Goal: Communication & Community: Answer question/provide support

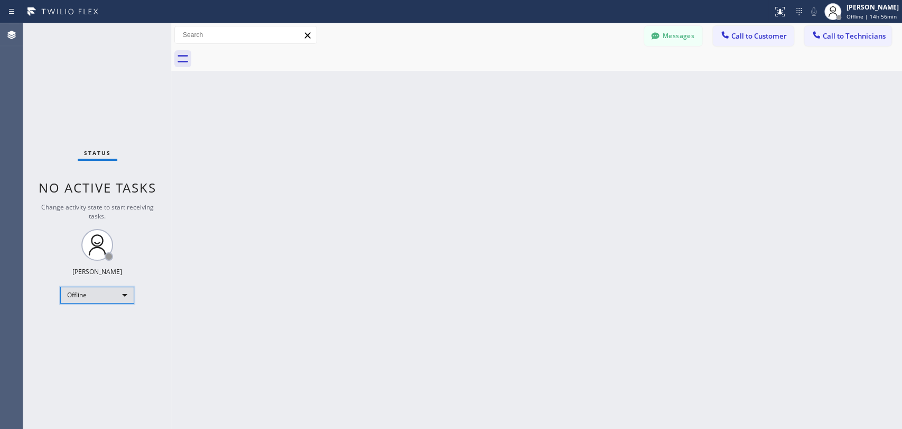
click at [101, 292] on div "Offline" at bounding box center [97, 295] width 74 height 17
click at [104, 321] on li "Available" at bounding box center [97, 321] width 72 height 13
click at [683, 31] on button "Messages" at bounding box center [673, 36] width 58 height 20
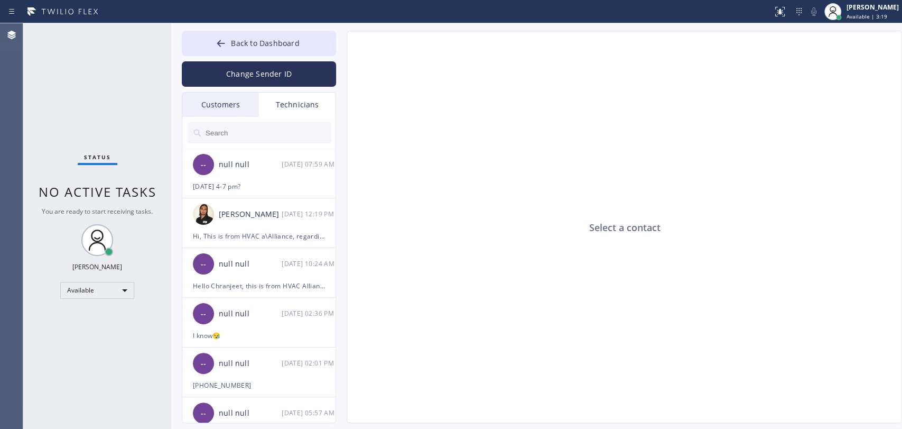
click at [199, 103] on div "Customers" at bounding box center [220, 105] width 77 height 24
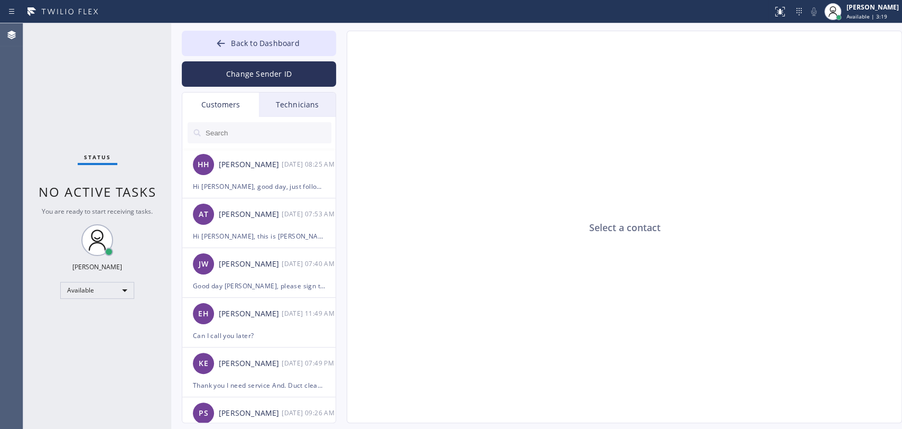
click at [253, 140] on input "text" at bounding box center [268, 132] width 127 height 21
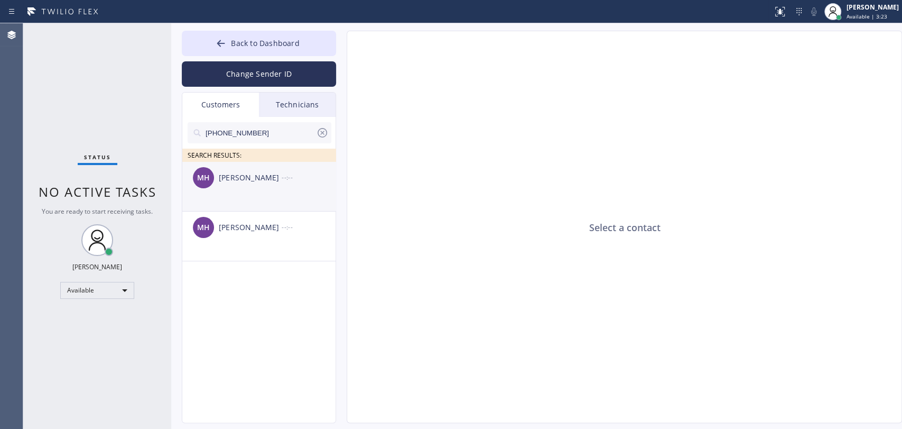
click at [269, 198] on li "MH [PERSON_NAME] --:--" at bounding box center [259, 187] width 154 height 50
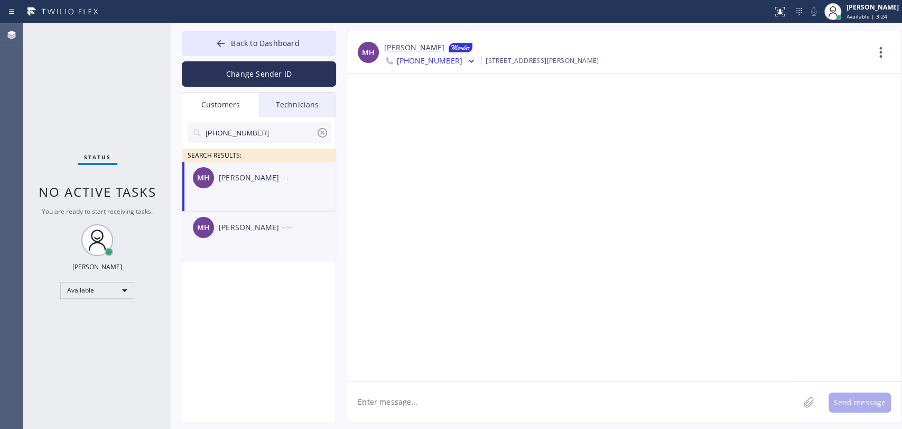
click at [243, 234] on div "MH [PERSON_NAME] --:--" at bounding box center [259, 227] width 154 height 32
click at [324, 134] on icon at bounding box center [322, 132] width 13 height 13
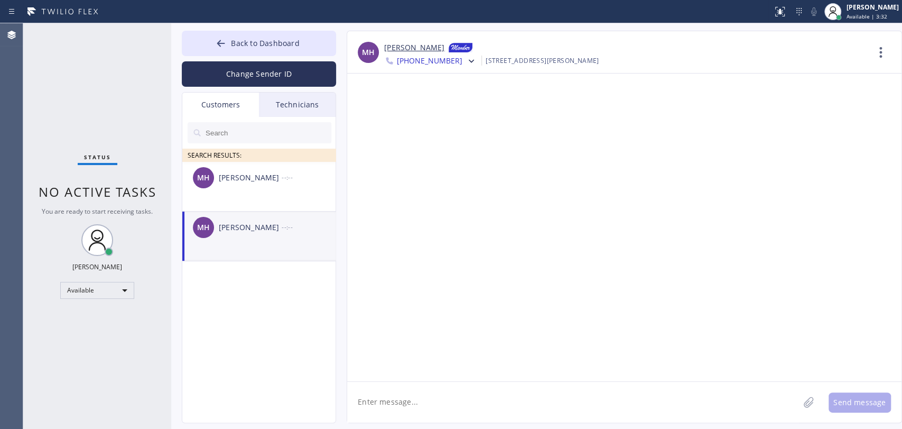
click at [241, 134] on input "text" at bounding box center [268, 132] width 127 height 21
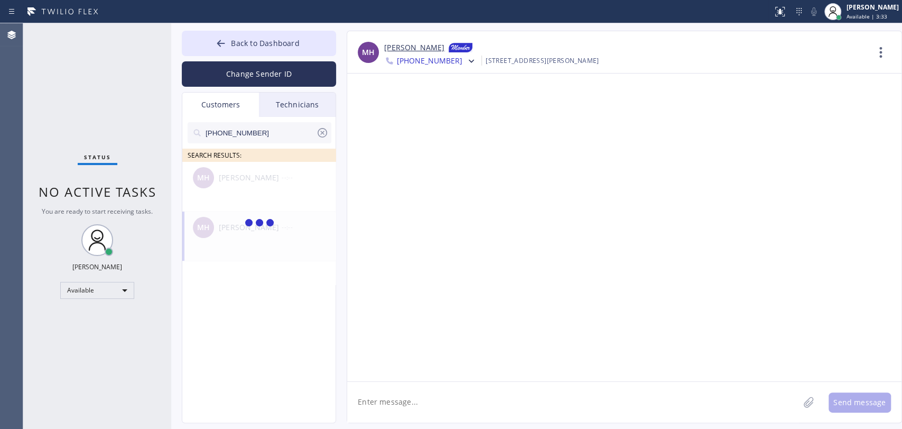
click at [208, 136] on input "[PHONE_NUMBER]" at bounding box center [261, 132] width 112 height 21
type input "[PHONE_NUMBER]"
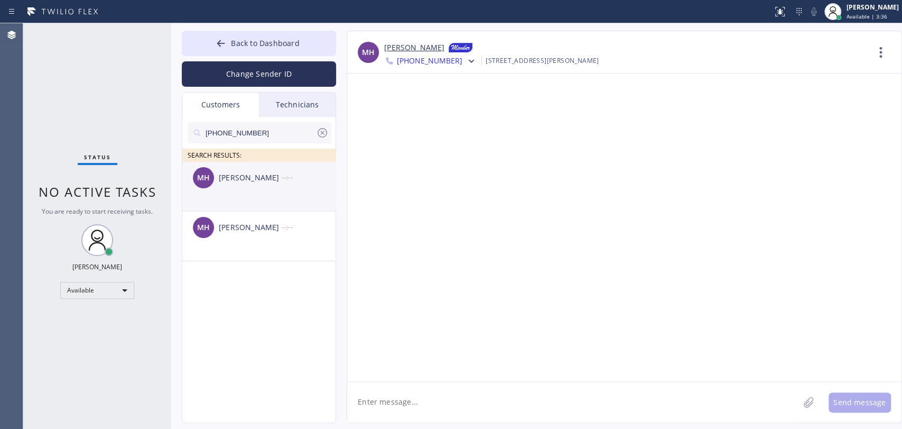
click at [263, 182] on div "[PERSON_NAME]" at bounding box center [250, 178] width 63 height 12
drag, startPoint x: 227, startPoint y: 241, endPoint x: 323, endPoint y: 164, distance: 122.5
click at [228, 241] on div "MH [PERSON_NAME] --:--" at bounding box center [259, 227] width 154 height 32
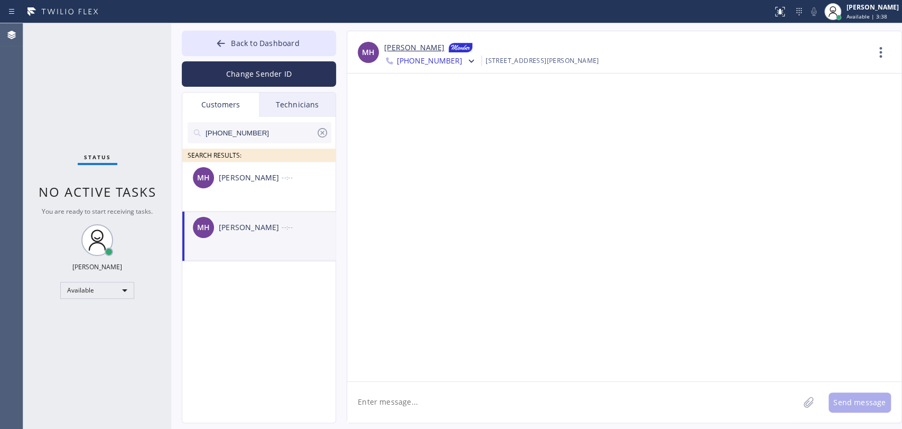
click at [416, 60] on span "[PHONE_NUMBER]" at bounding box center [430, 62] width 66 height 13
click at [435, 130] on div "[PHONE_NUMBER]" at bounding box center [445, 134] width 122 height 24
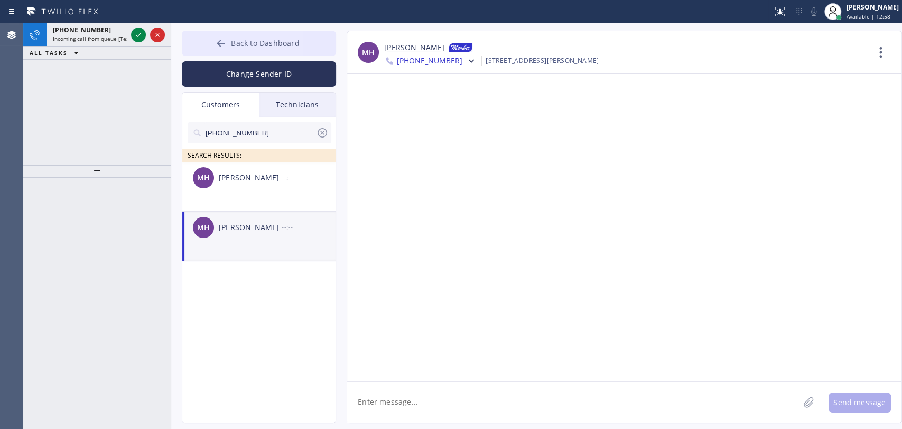
click at [258, 48] on span "Back to Dashboard" at bounding box center [265, 43] width 68 height 10
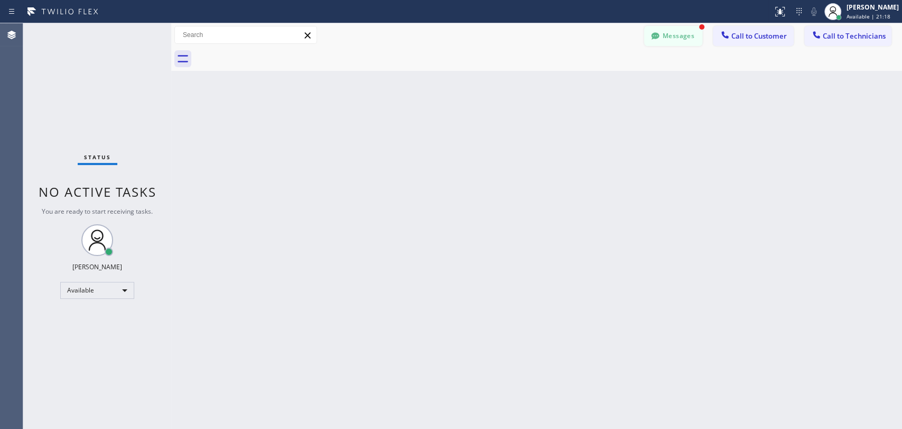
click at [672, 38] on button "Messages" at bounding box center [673, 36] width 58 height 20
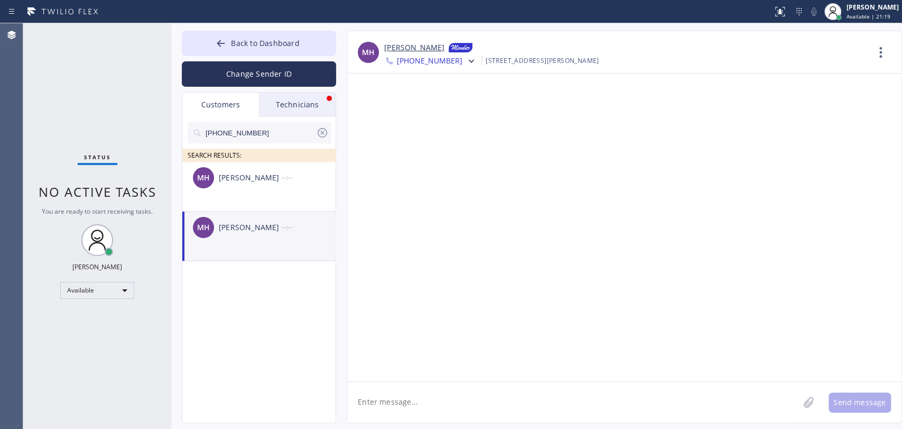
click at [298, 97] on div "Technicians" at bounding box center [297, 105] width 77 height 24
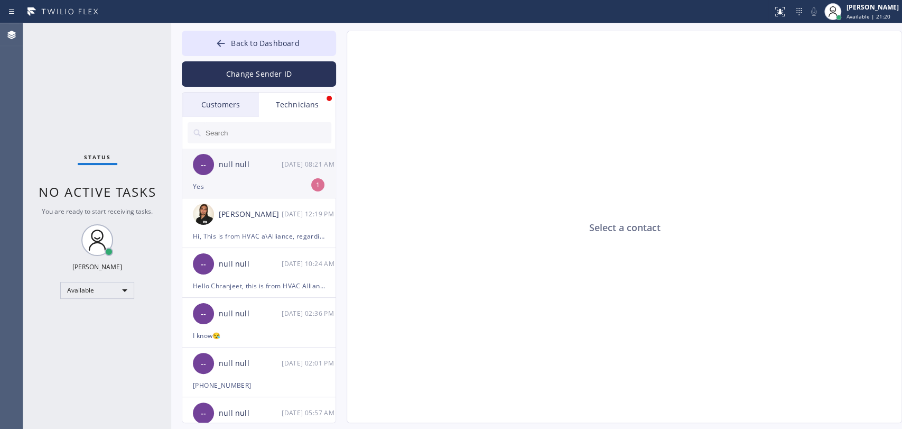
click at [270, 173] on div "-- null null [DATE] 08:21 AM" at bounding box center [259, 165] width 154 height 32
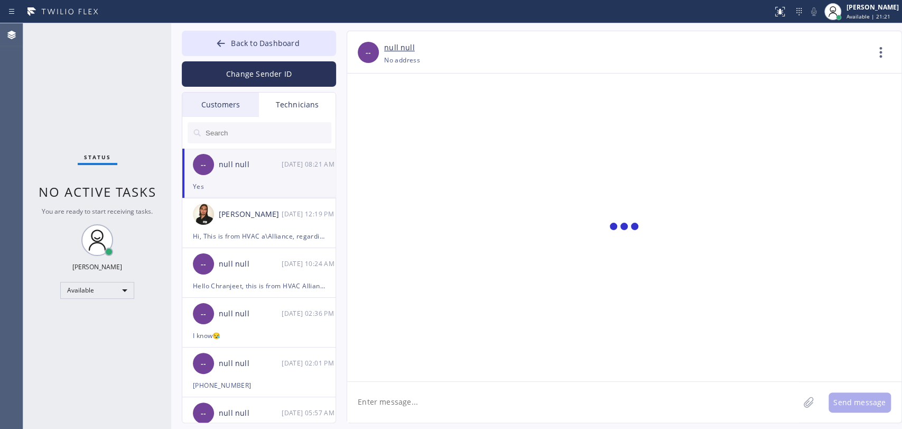
scroll to position [5427, 0]
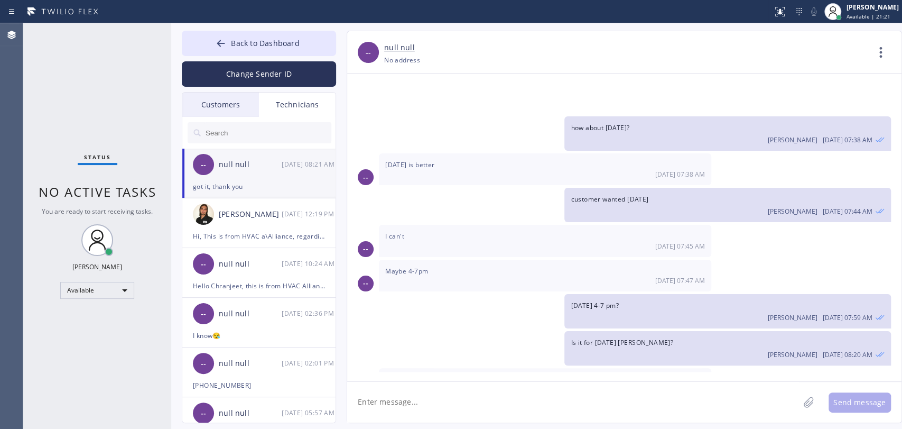
click at [235, 104] on div "Customers" at bounding box center [220, 105] width 77 height 24
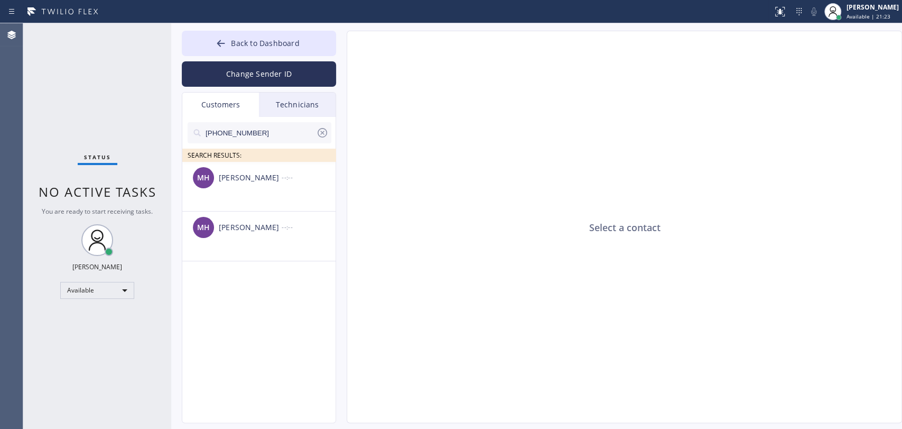
click at [291, 103] on div "Technicians" at bounding box center [297, 105] width 77 height 24
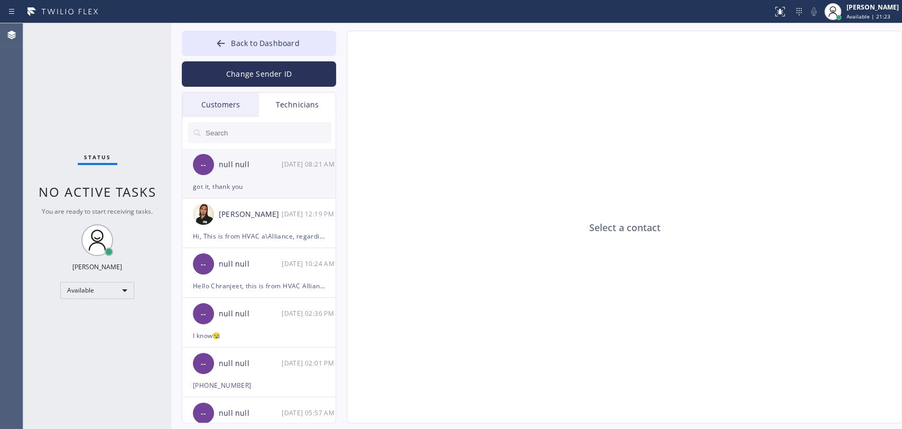
click at [273, 172] on div "-- null null [DATE] 08:21 AM" at bounding box center [259, 165] width 154 height 32
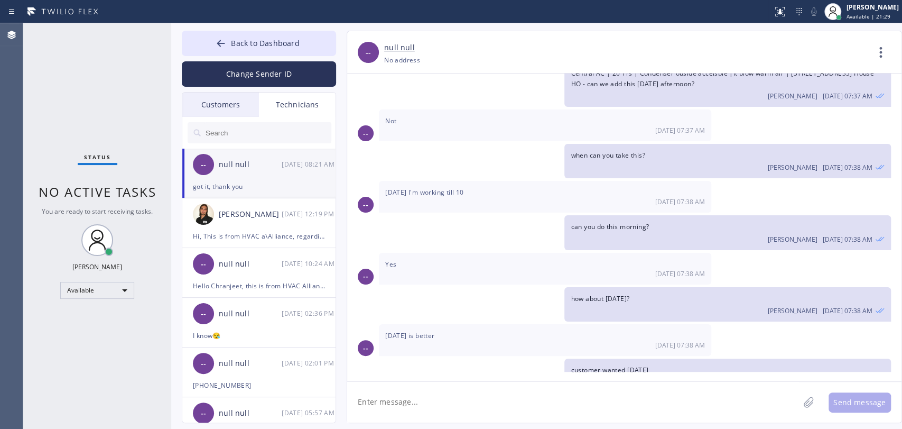
scroll to position [5309, 0]
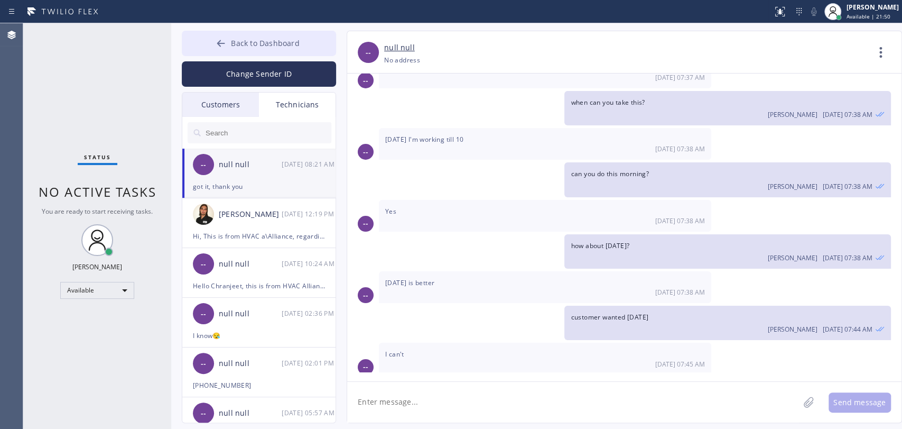
click at [222, 52] on button "Back to Dashboard" at bounding box center [259, 43] width 154 height 25
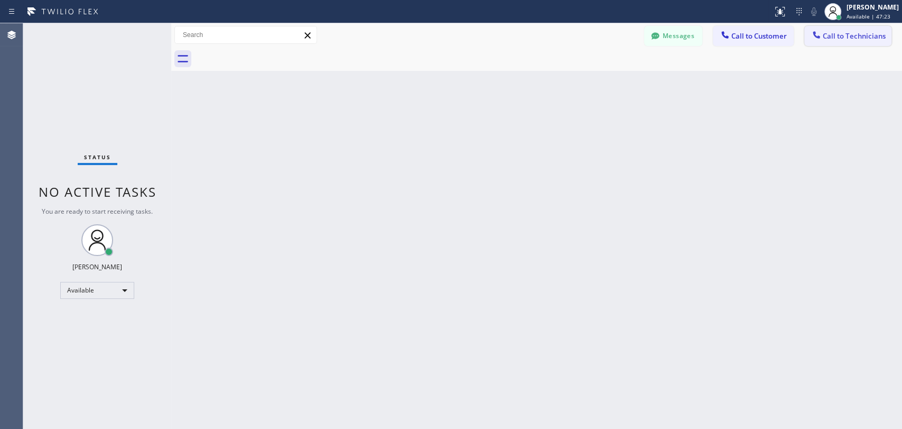
click at [833, 33] on span "Call to Technicians" at bounding box center [854, 36] width 63 height 10
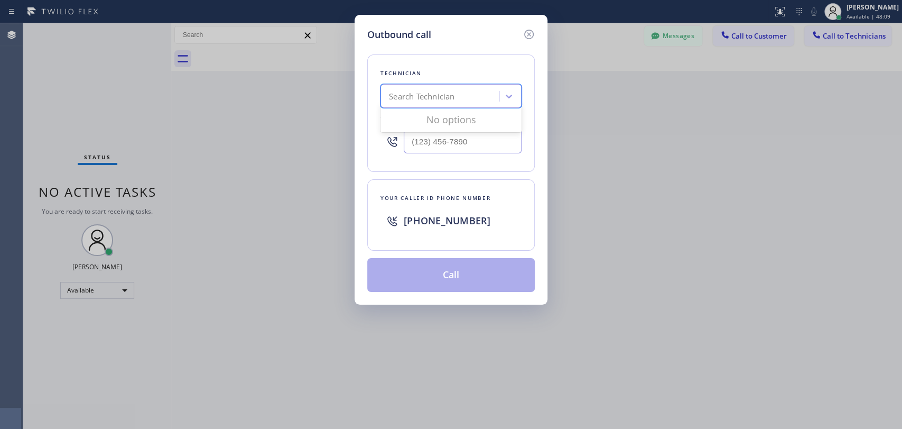
click at [430, 106] on div "Search Technician" at bounding box center [451, 96] width 141 height 24
type input "serg"
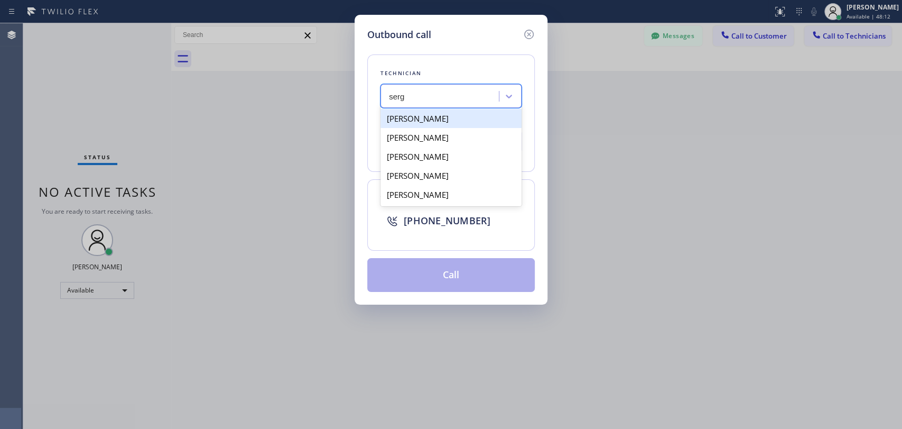
click at [422, 121] on div "[PERSON_NAME]" at bounding box center [451, 118] width 141 height 19
type input "[PHONE_NUMBER]"
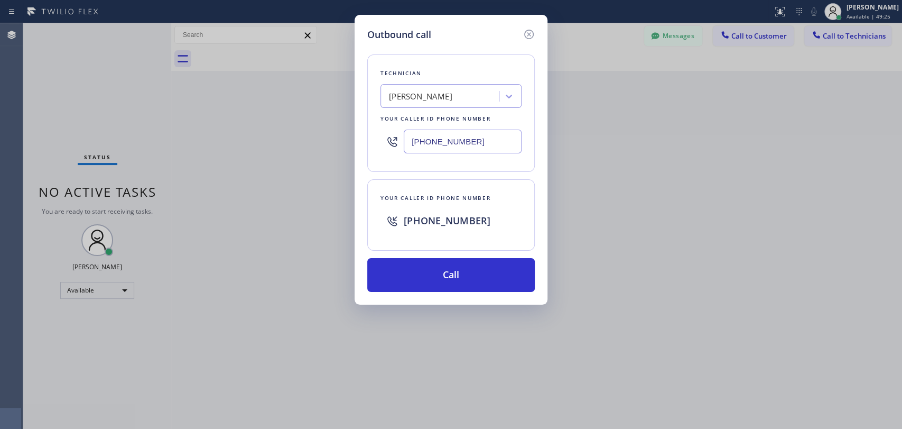
drag, startPoint x: 415, startPoint y: 141, endPoint x: 434, endPoint y: 140, distance: 18.5
click at [434, 140] on input "[PHONE_NUMBER]" at bounding box center [463, 142] width 118 height 24
click at [445, 139] on input "[PHONE_NUMBER]" at bounding box center [463, 142] width 118 height 24
click at [435, 98] on div "[PERSON_NAME]" at bounding box center [420, 96] width 63 height 12
type input "ыв"
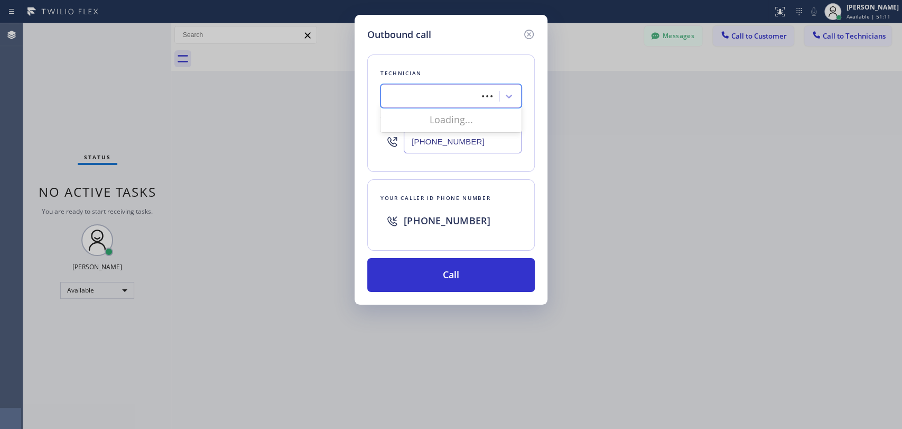
click at [375, 91] on div "Technician option [PERSON_NAME], selected. 0 results available for search term …" at bounding box center [451, 112] width 168 height 117
click at [393, 94] on div "Search Technician" at bounding box center [422, 96] width 66 height 12
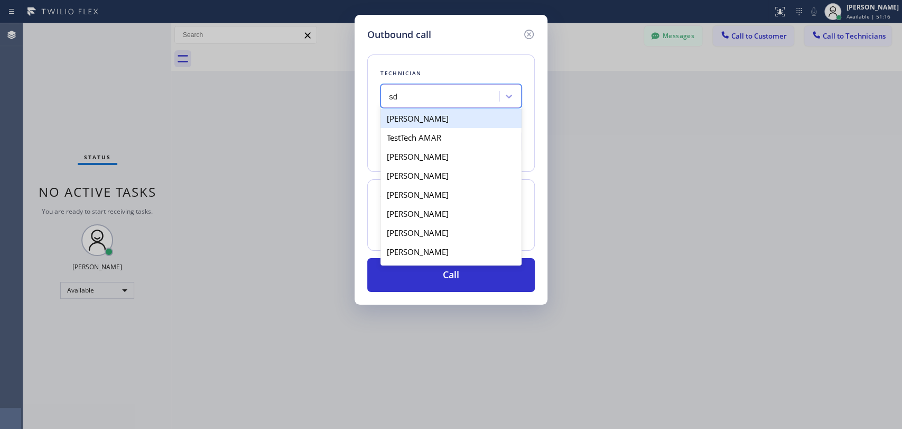
scroll to position [76, 0]
type input "s"
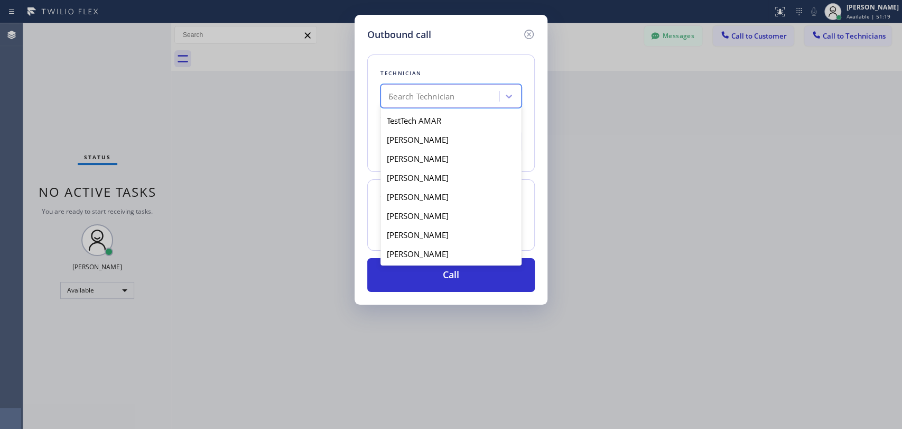
scroll to position [0, 0]
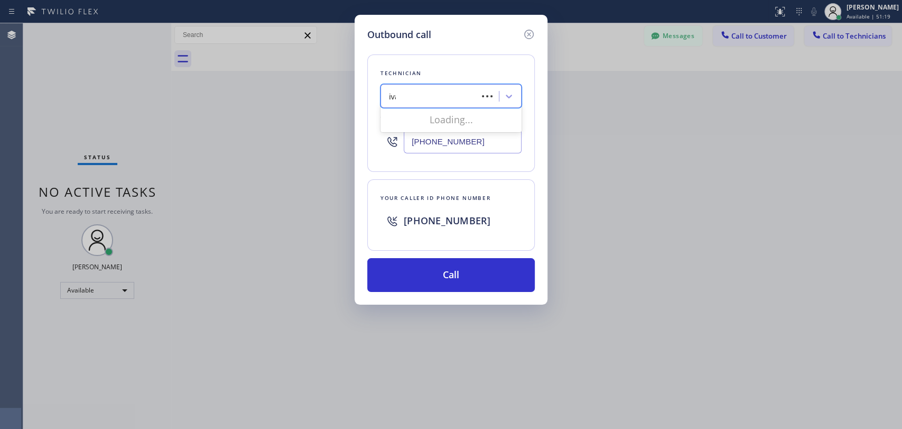
type input "[PERSON_NAME]"
click at [417, 124] on div "[PERSON_NAME]" at bounding box center [451, 118] width 141 height 19
type input "[PHONE_NUMBER]"
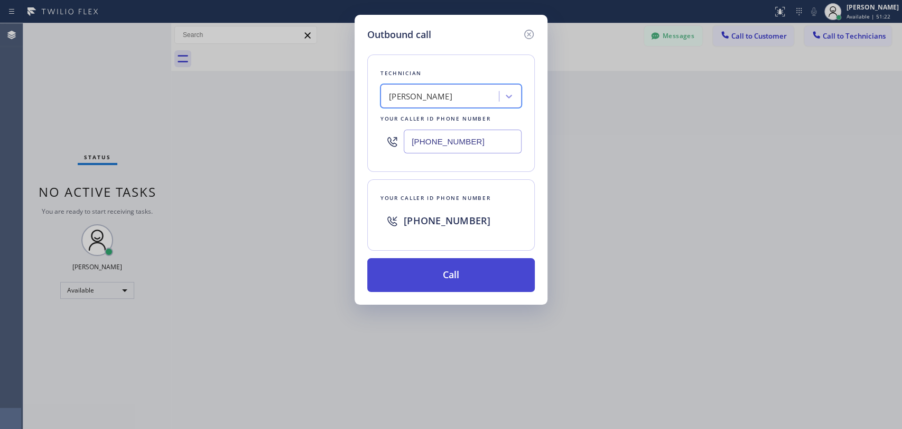
click at [460, 279] on button "Call" at bounding box center [451, 275] width 168 height 34
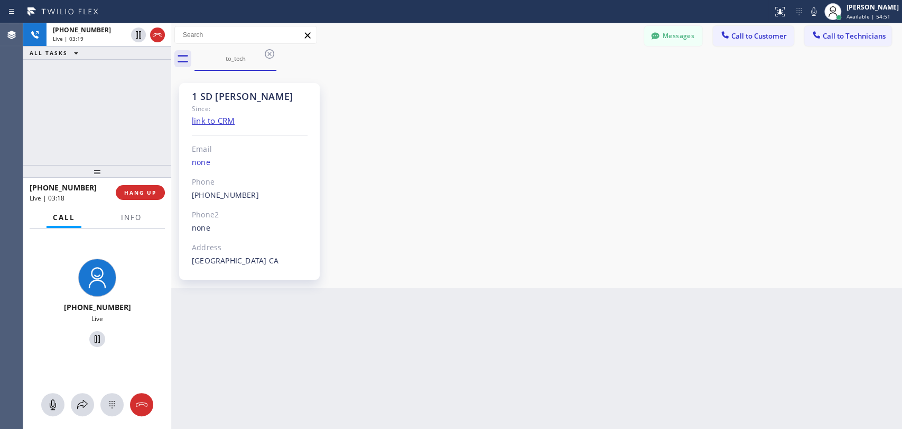
click at [867, 211] on div "1 SD [PERSON_NAME] Since: link to CRM Email none Phone [PHONE_NUMBER] Outbound …" at bounding box center [537, 178] width 726 height 211
click at [141, 191] on span "HANG UP" at bounding box center [140, 192] width 32 height 7
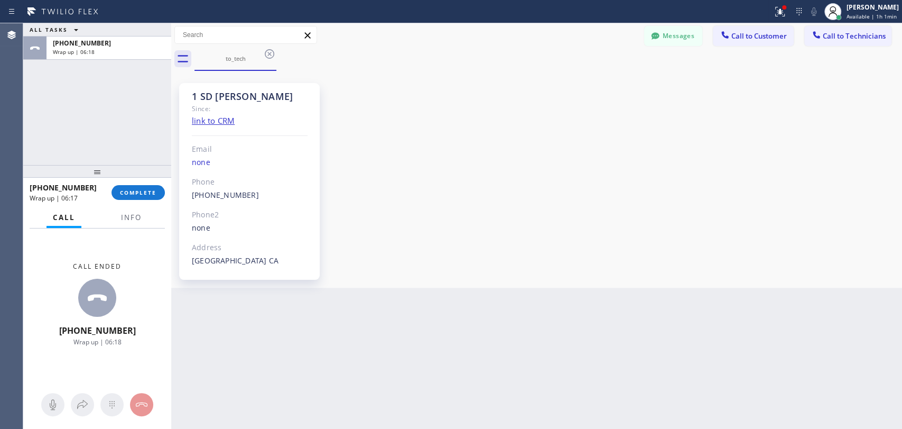
click at [150, 191] on span "COMPLETE" at bounding box center [138, 192] width 36 height 7
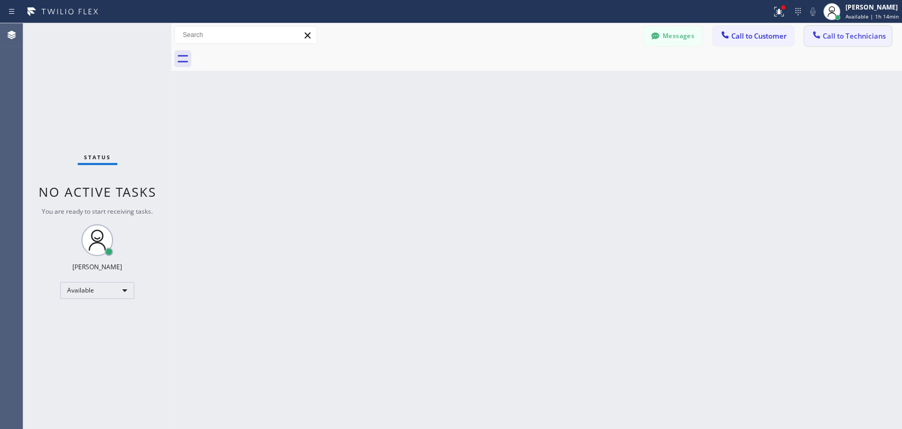
click at [854, 42] on button "Call to Technicians" at bounding box center [848, 36] width 87 height 20
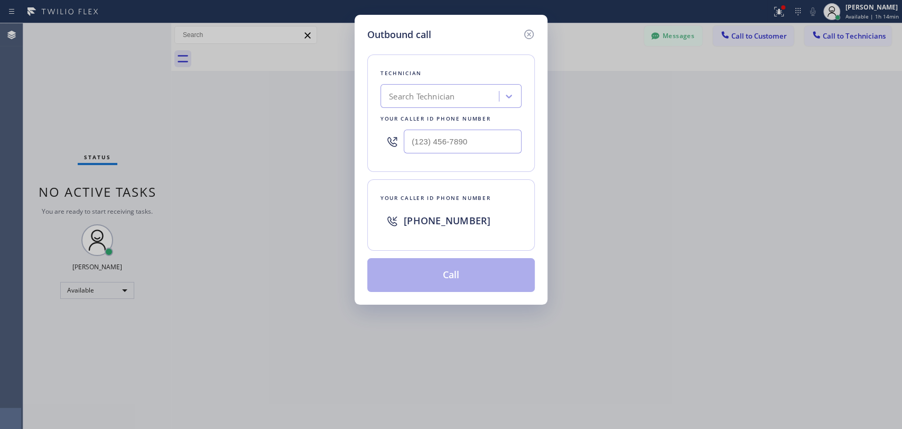
click at [436, 91] on div "Search Technician" at bounding box center [422, 96] width 66 height 12
type input "serg"
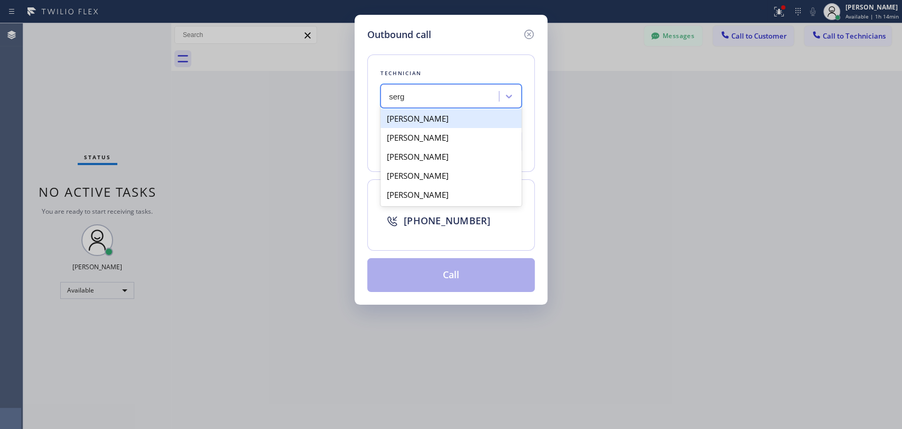
click at [417, 117] on div "[PERSON_NAME]" at bounding box center [451, 118] width 141 height 19
type input "[PHONE_NUMBER]"
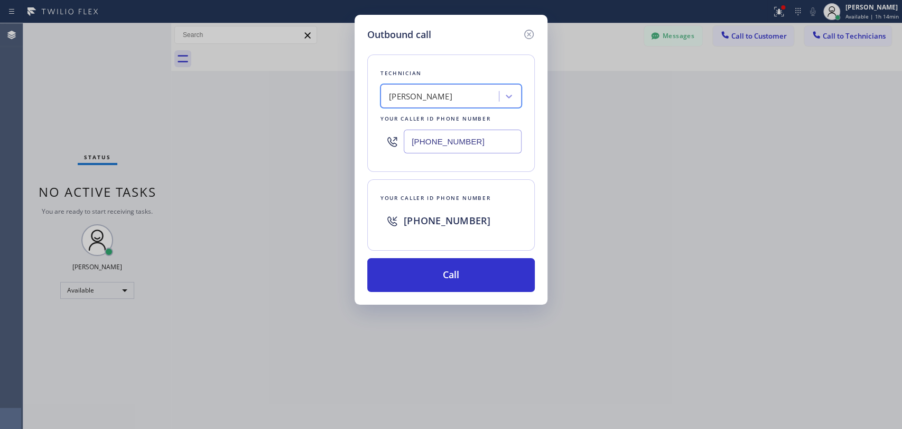
click at [451, 137] on input "[PHONE_NUMBER]" at bounding box center [463, 142] width 118 height 24
click at [529, 34] on icon at bounding box center [529, 35] width 10 height 10
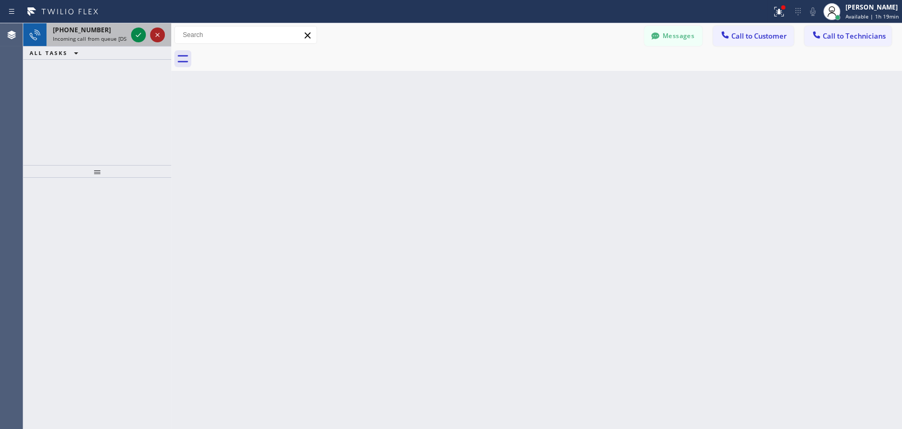
click at [150, 36] on div at bounding box center [157, 35] width 15 height 13
click at [134, 35] on icon at bounding box center [138, 35] width 13 height 13
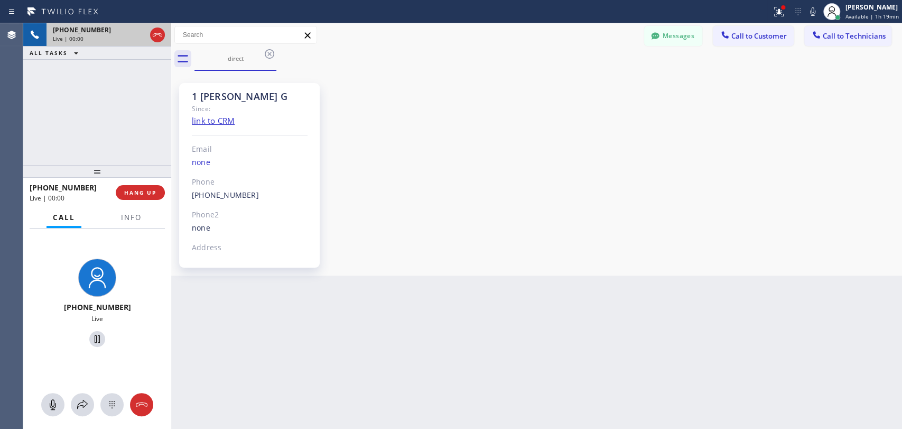
scroll to position [1994, 0]
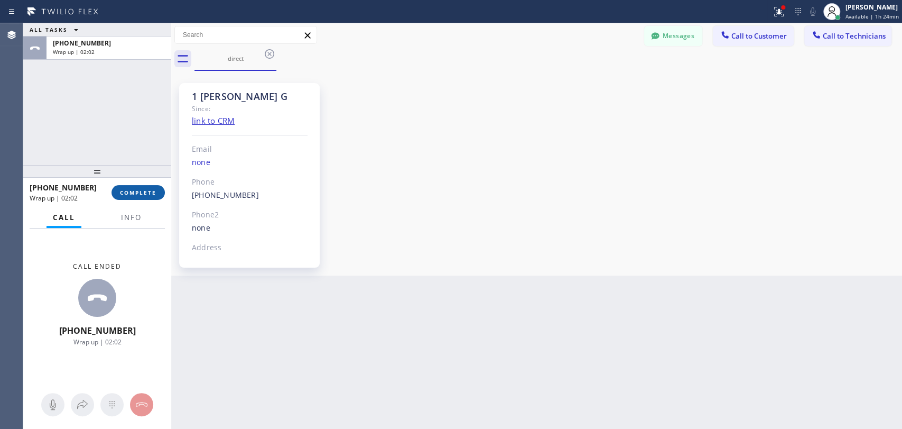
click at [154, 191] on span "COMPLETE" at bounding box center [138, 192] width 36 height 7
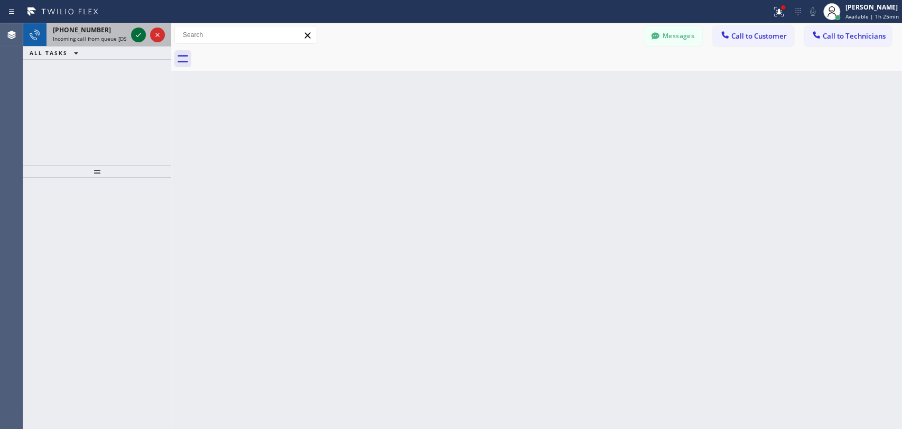
click at [133, 32] on icon at bounding box center [138, 35] width 13 height 13
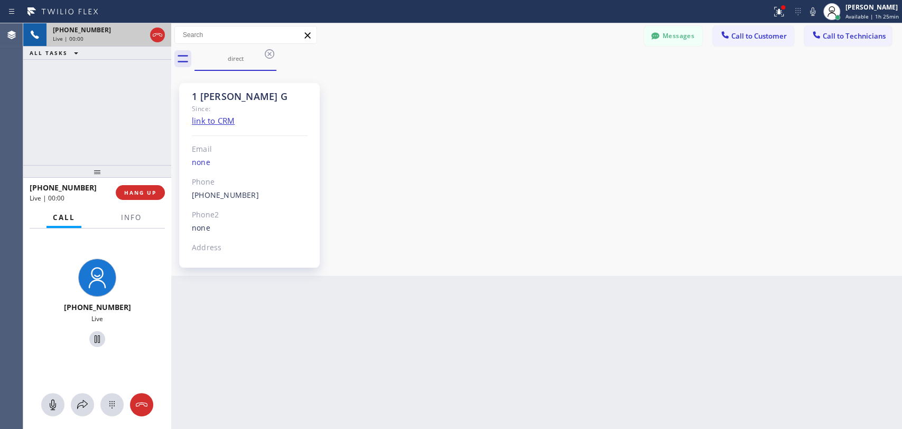
scroll to position [1994, 0]
click at [114, 124] on div "[PHONE_NUMBER] Live | 02:34 ALL TASKS ALL TASKS ACTIVE TASKS TASKS IN WRAP UP" at bounding box center [97, 94] width 148 height 142
click at [153, 193] on span "HANG UP" at bounding box center [140, 192] width 32 height 7
click at [152, 193] on span "HANG UP" at bounding box center [140, 192] width 32 height 7
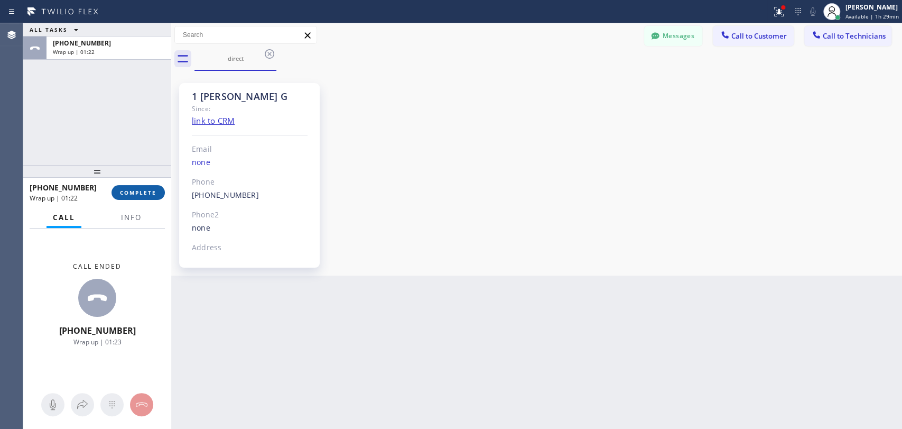
click at [152, 192] on span "COMPLETE" at bounding box center [138, 192] width 36 height 7
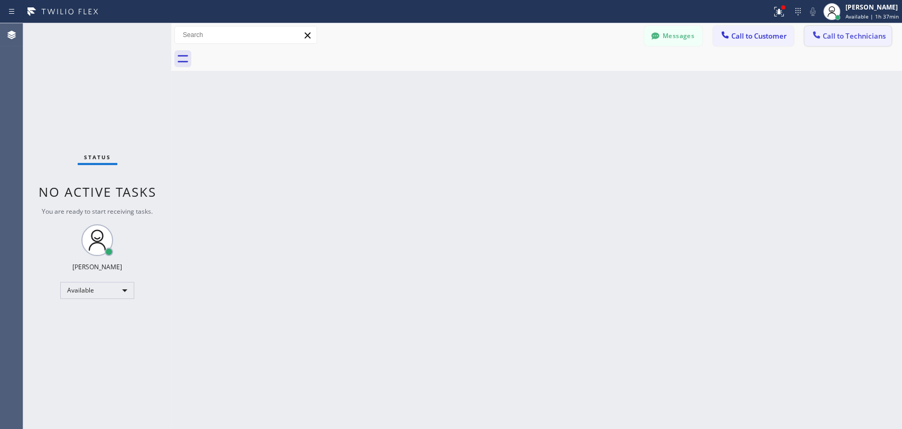
click at [868, 38] on span "Call to Technicians" at bounding box center [854, 36] width 63 height 10
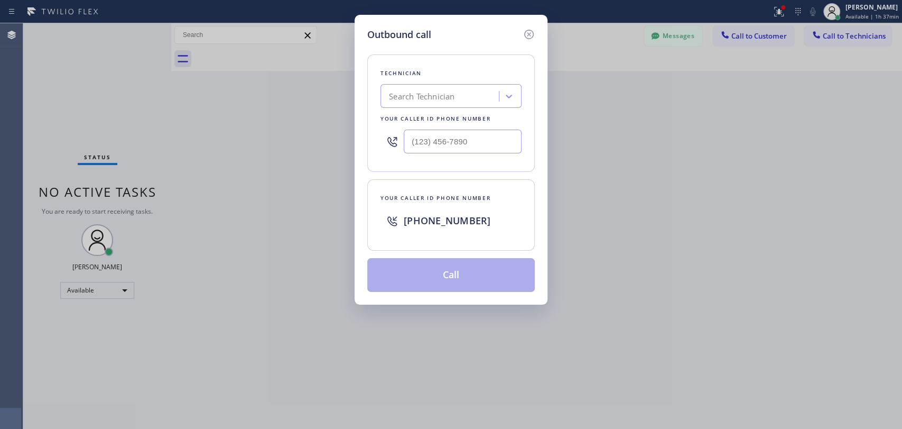
click at [407, 97] on div "Search Technician" at bounding box center [422, 96] width 66 height 12
drag, startPoint x: 391, startPoint y: 94, endPoint x: 491, endPoint y: 95, distance: 99.9
click at [491, 95] on div "мфвшь мфвшь" at bounding box center [441, 96] width 115 height 19
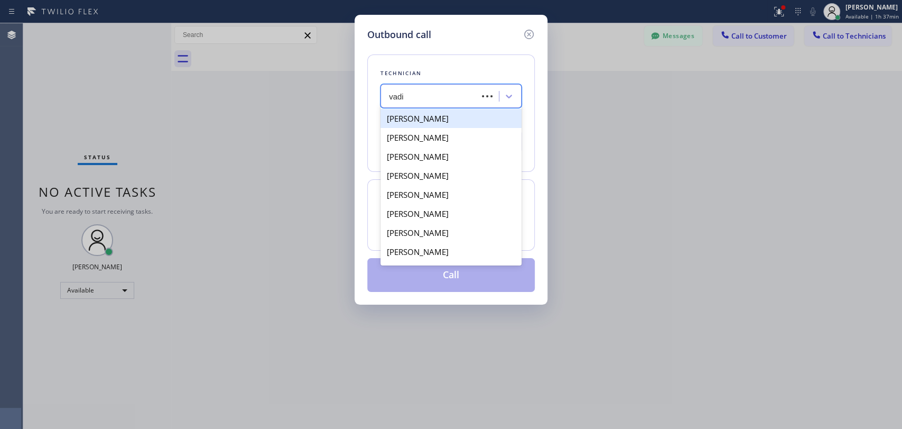
type input "vadim"
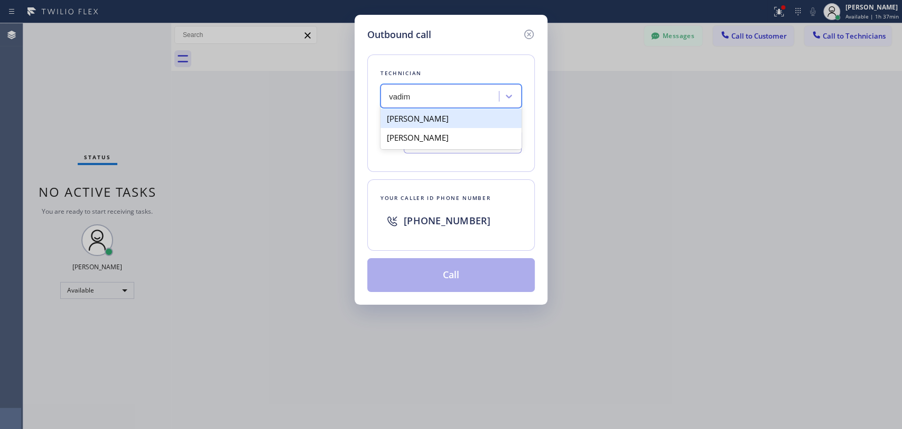
click at [447, 119] on div "[PERSON_NAME]" at bounding box center [451, 118] width 141 height 19
type input "[PHONE_NUMBER]"
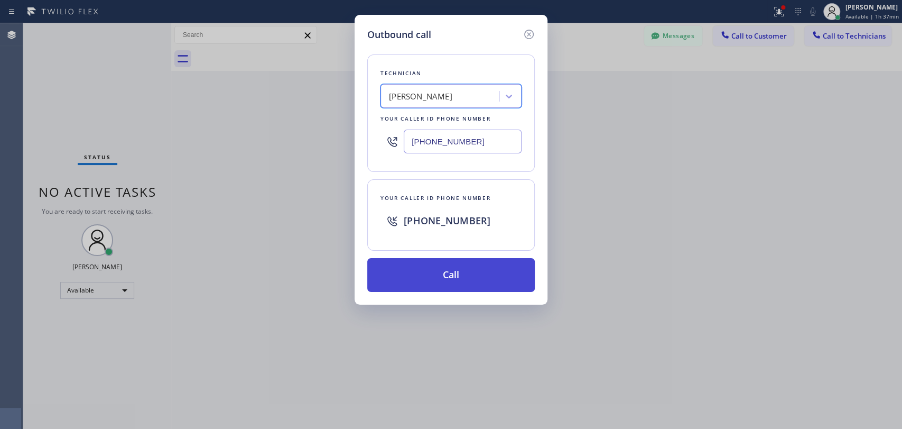
click at [444, 266] on button "Call" at bounding box center [451, 275] width 168 height 34
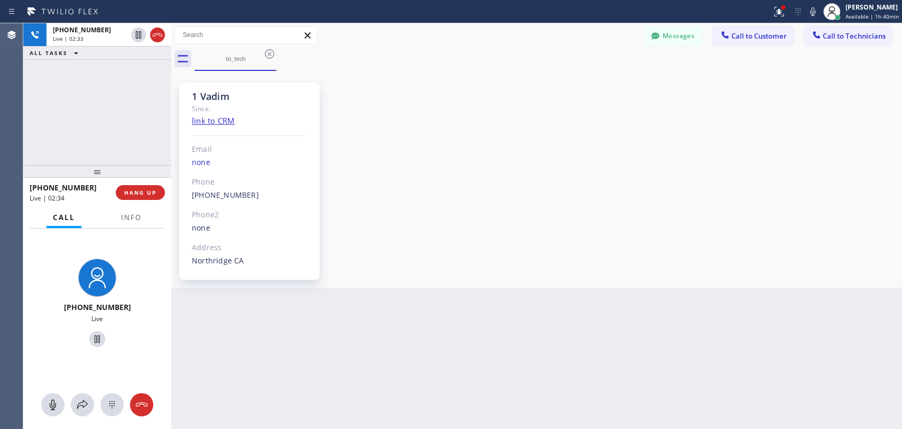
click at [95, 116] on div "[PHONE_NUMBER] Live | 02:33 ALL TASKS ALL TASKS ACTIVE TASKS TASKS IN WRAP UP" at bounding box center [97, 94] width 148 height 142
click at [152, 192] on span "HANG UP" at bounding box center [140, 192] width 32 height 7
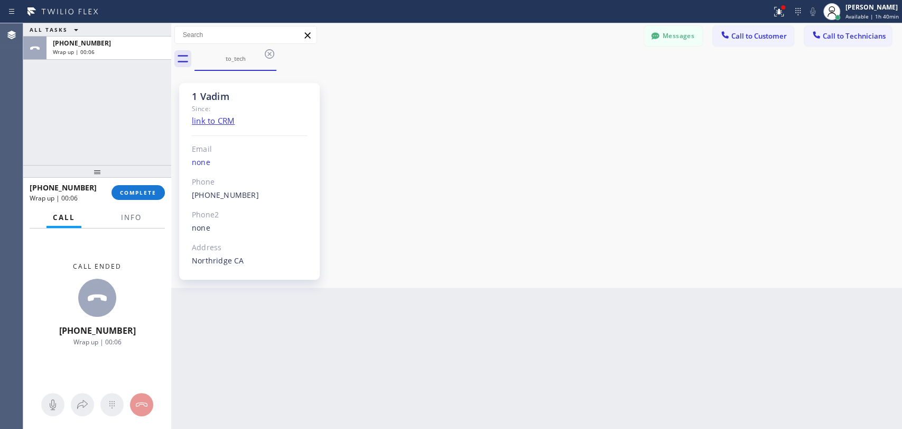
click at [28, 125] on div "ALL TASKS ALL TASKS ACTIVE TASKS TASKS IN WRAP UP [PHONE_NUMBER] Wrap up | 00:06" at bounding box center [97, 94] width 148 height 142
click at [136, 186] on button "COMPLETE" at bounding box center [138, 192] width 53 height 15
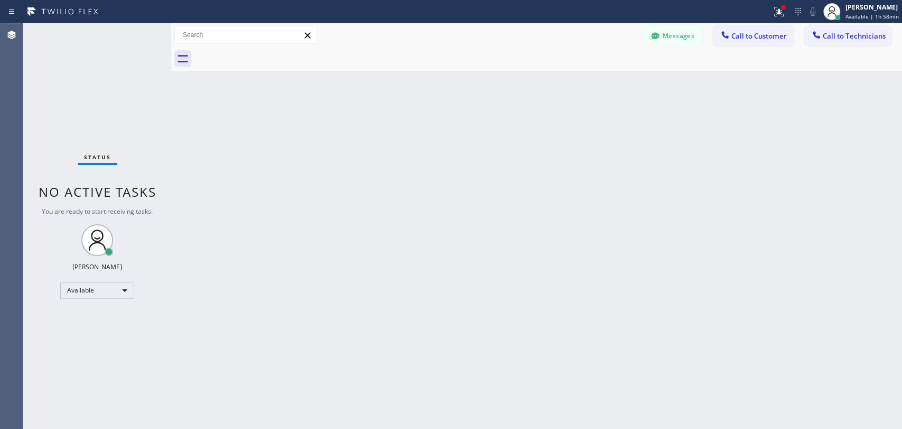
click at [790, 96] on div "Back to Dashboard Change Sender ID Customers Technicians [PHONE_NUMBER] SEARCH …" at bounding box center [536, 226] width 731 height 406
click at [871, 33] on span "Call to Technicians" at bounding box center [854, 36] width 63 height 10
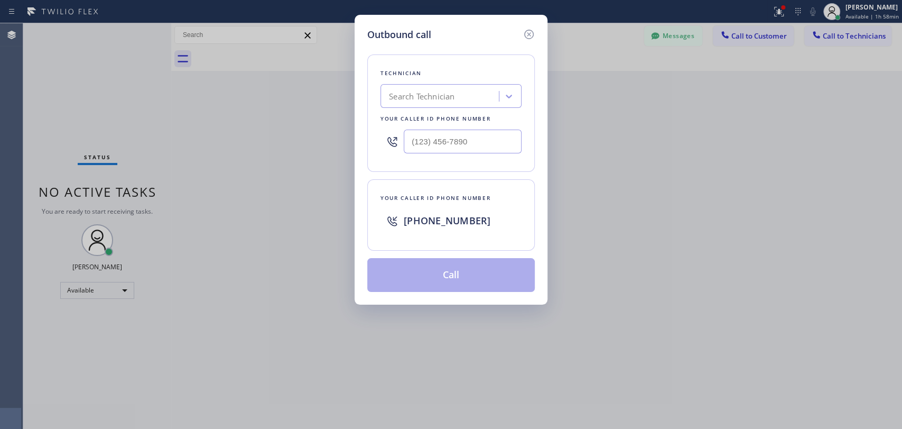
click at [446, 100] on div "Search Technician" at bounding box center [422, 96] width 66 height 12
type input "serg"
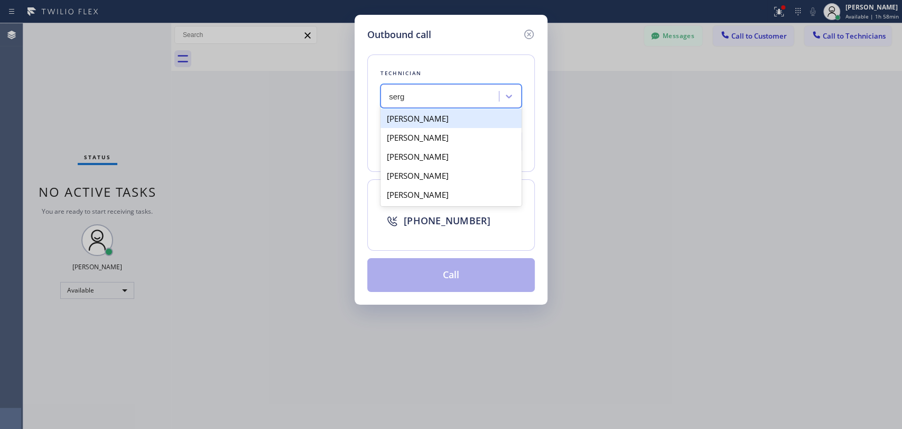
click at [436, 121] on div "[PERSON_NAME]" at bounding box center [451, 118] width 141 height 19
type input "[PHONE_NUMBER]"
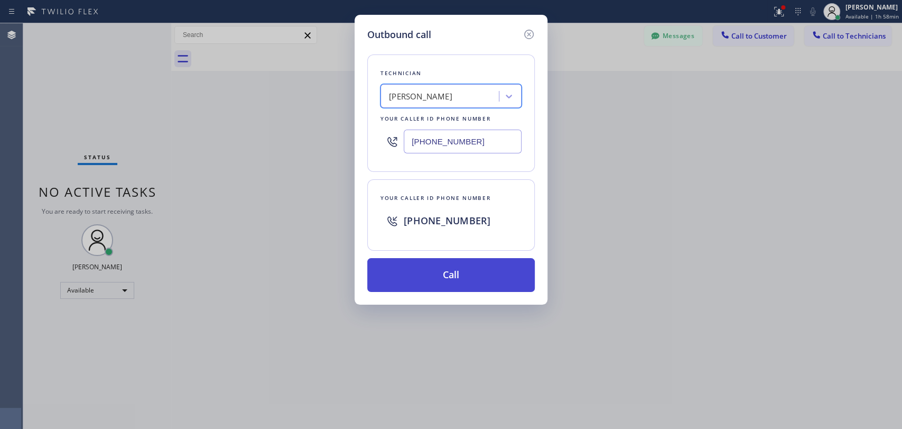
click at [453, 281] on button "Call" at bounding box center [451, 275] width 168 height 34
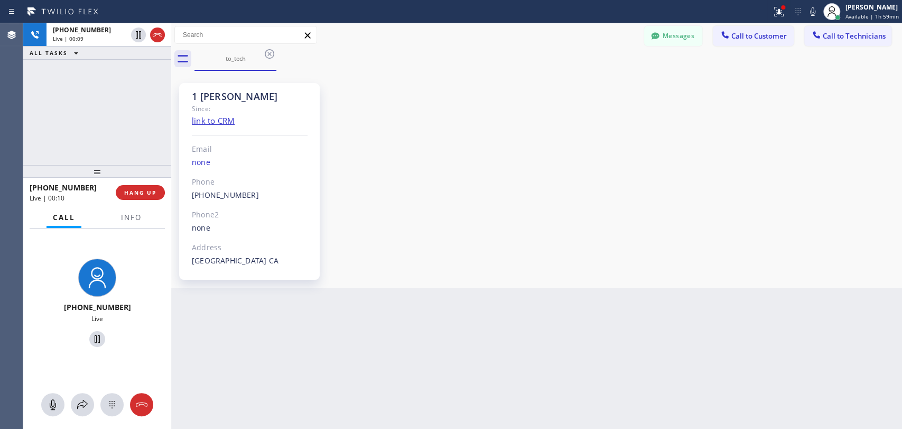
drag, startPoint x: 895, startPoint y: 178, endPoint x: 810, endPoint y: 152, distance: 88.3
click at [894, 177] on div "1 [PERSON_NAME] Since: link to CRM Email none Phone [PHONE_NUMBER] Outbound cal…" at bounding box center [537, 178] width 726 height 211
click at [148, 194] on span "HANG UP" at bounding box center [140, 192] width 32 height 7
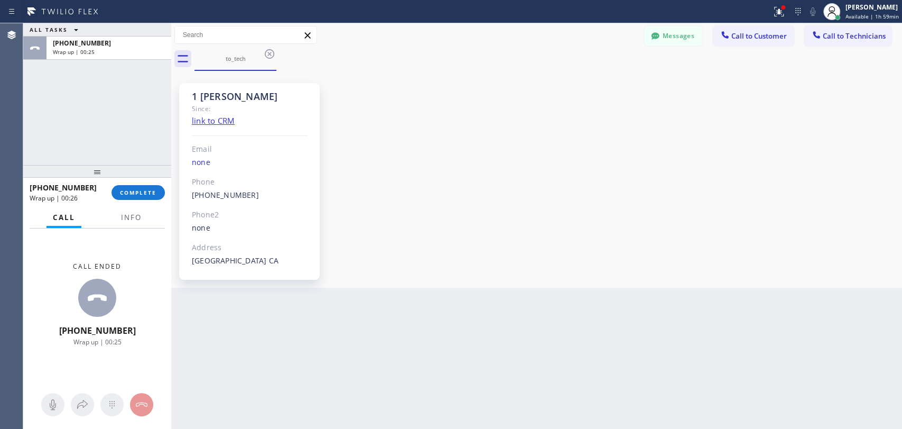
drag, startPoint x: 138, startPoint y: 190, endPoint x: 154, endPoint y: 167, distance: 28.6
click at [138, 190] on span "COMPLETE" at bounding box center [138, 192] width 36 height 7
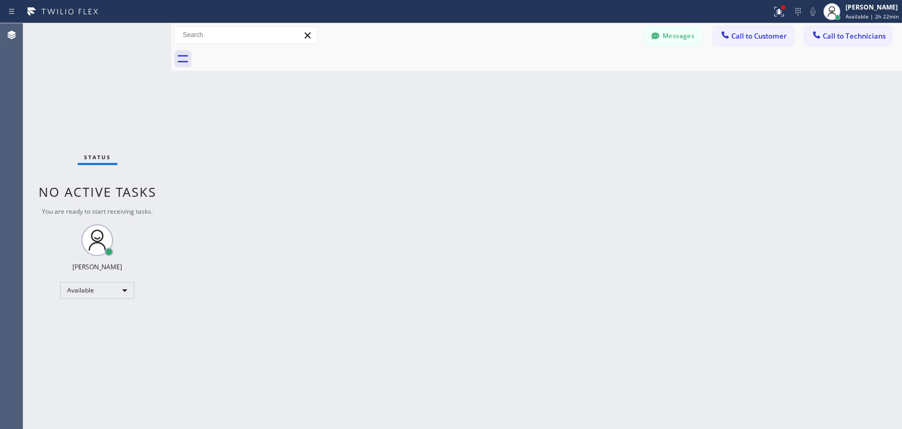
click at [794, 173] on div "Back to Dashboard Change Sender ID Customers Technicians [PHONE_NUMBER] SEARCH …" at bounding box center [536, 226] width 731 height 406
click at [830, 41] on button "Call to Technicians" at bounding box center [848, 36] width 87 height 20
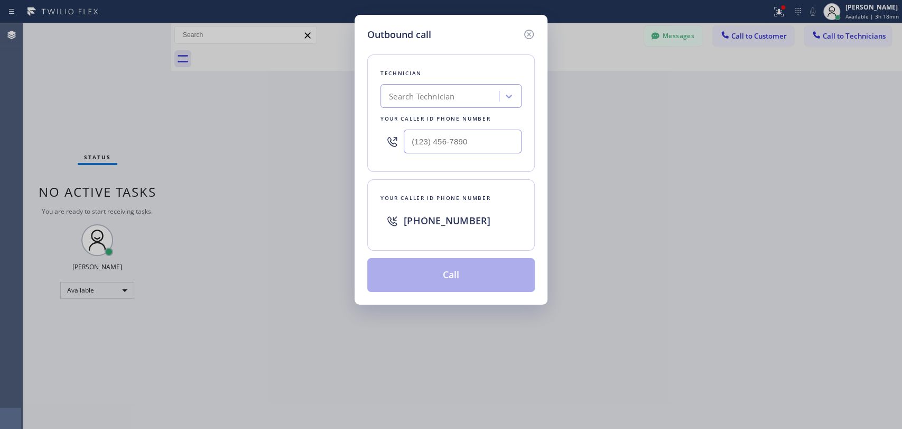
drag, startPoint x: 472, startPoint y: 105, endPoint x: 466, endPoint y: 104, distance: 5.5
click at [471, 105] on div "Search Technician" at bounding box center [451, 96] width 141 height 24
type input "s"
type input "anth"
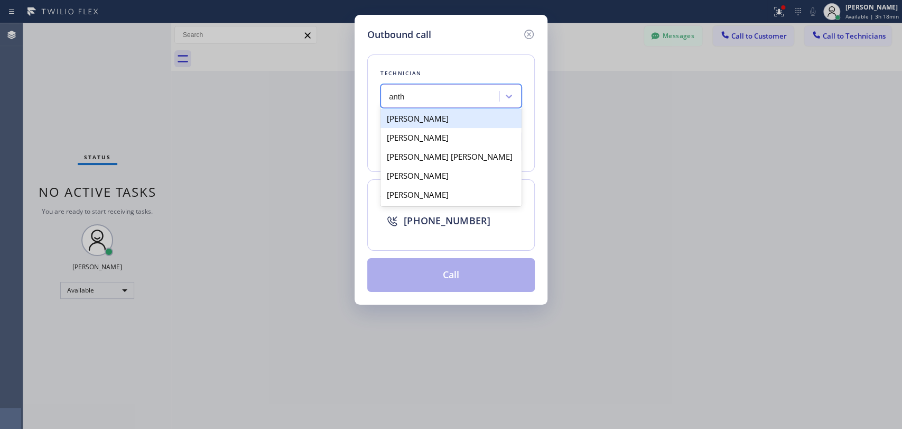
click at [441, 118] on div "[PERSON_NAME]" at bounding box center [451, 118] width 141 height 19
type input "[PHONE_NUMBER]"
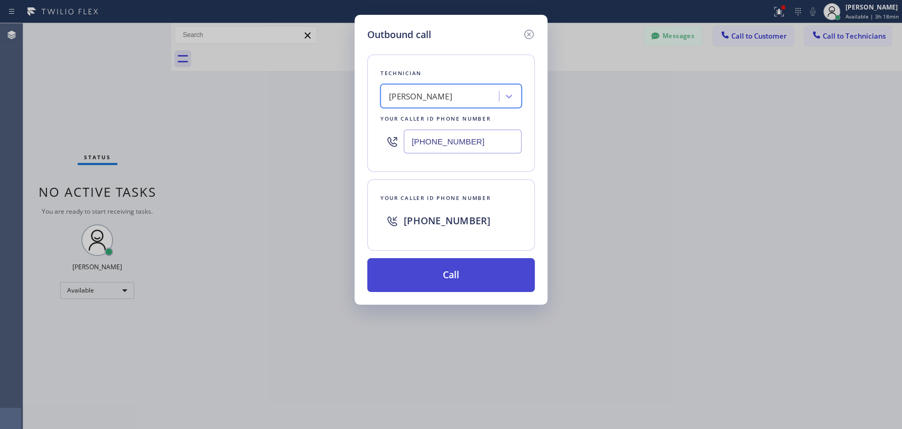
click at [453, 278] on button "Call" at bounding box center [451, 275] width 168 height 34
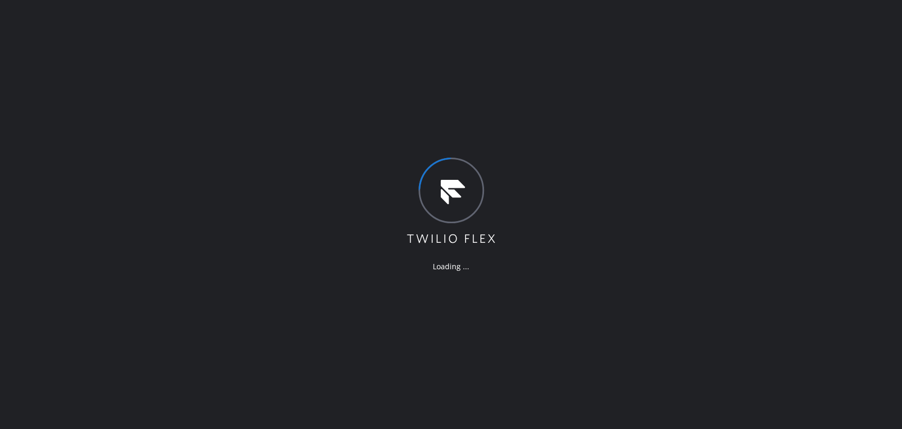
click at [605, 425] on div "Loading ..." at bounding box center [451, 214] width 902 height 429
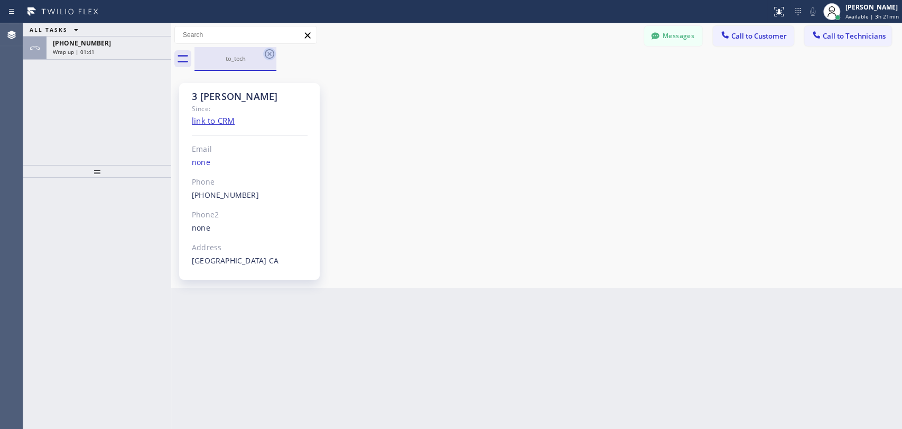
click at [263, 54] on icon at bounding box center [269, 54] width 13 height 13
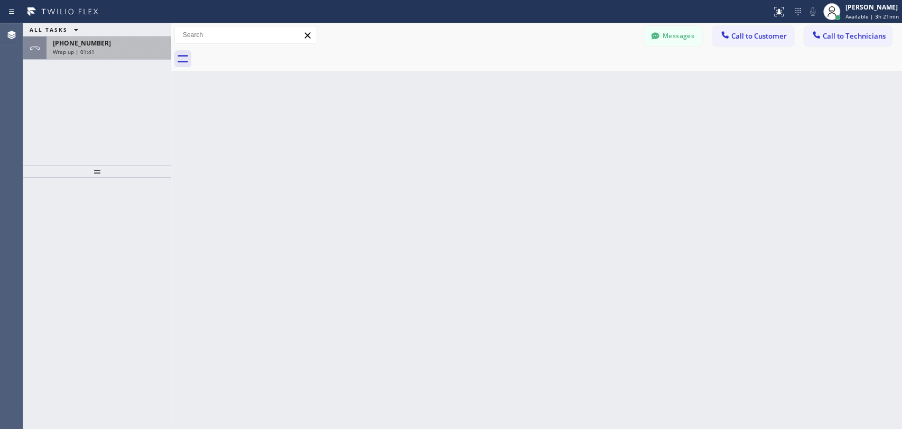
click at [112, 56] on div "+19092358753 Wrap up | 01:41" at bounding box center [107, 47] width 121 height 23
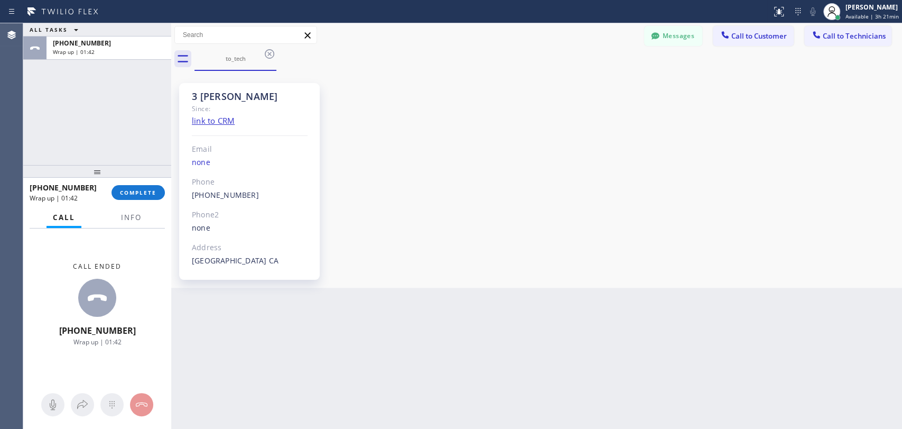
click at [133, 200] on div "+19092358753 Wrap up | 01:42 COMPLETE" at bounding box center [97, 192] width 135 height 27
click at [152, 190] on span "COMPLETE" at bounding box center [138, 192] width 36 height 7
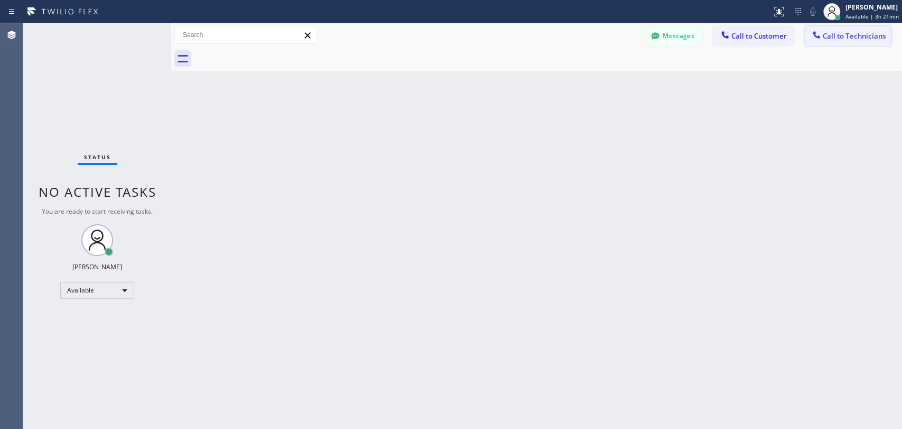
click at [822, 37] on div at bounding box center [816, 36] width 13 height 13
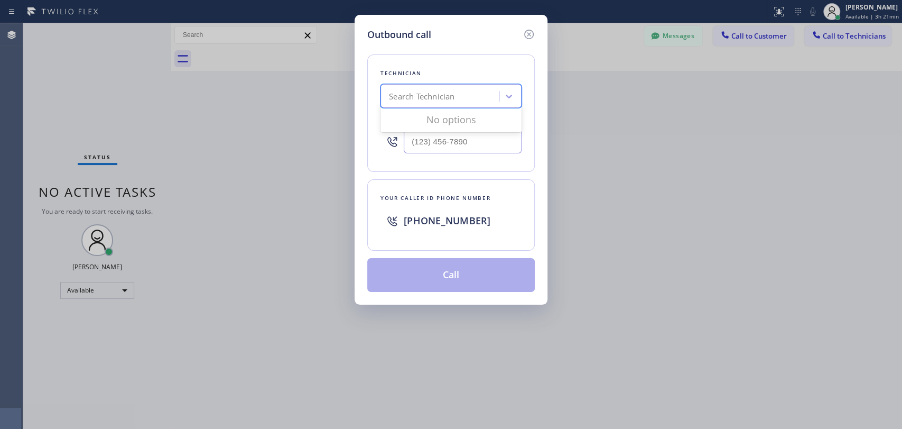
click at [426, 92] on div "Search Technician" at bounding box center [422, 96] width 66 height 12
type input "ant"
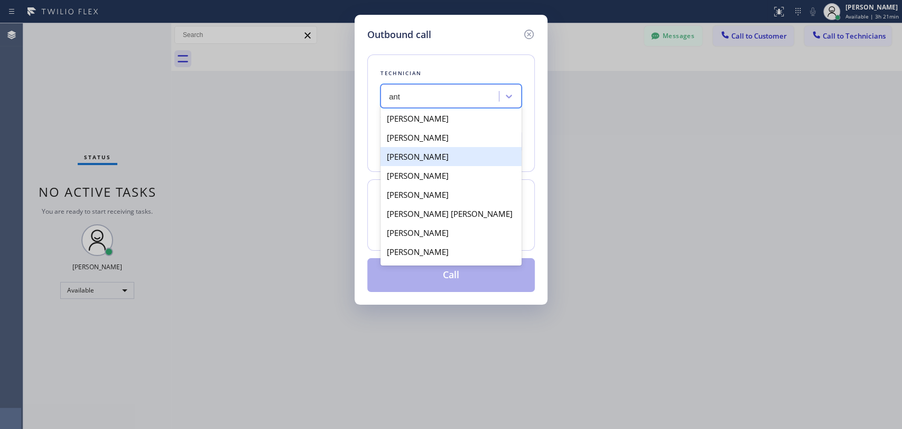
click at [461, 159] on div "[PERSON_NAME]" at bounding box center [451, 156] width 141 height 19
type input "[PHONE_NUMBER]"
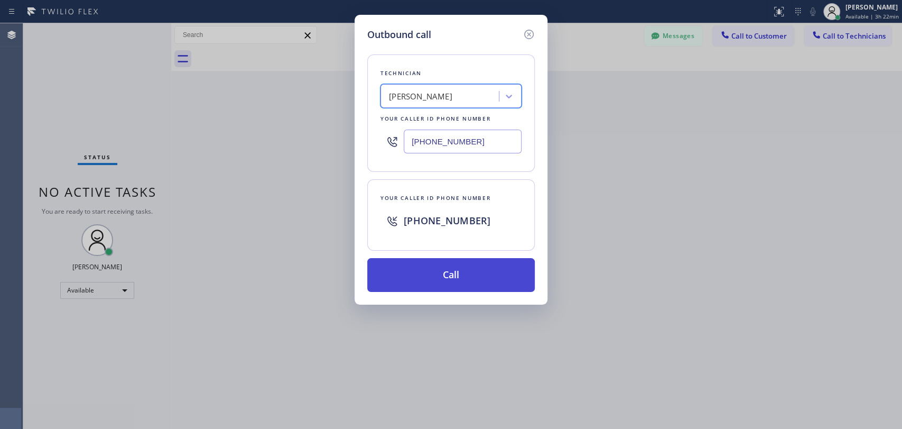
click at [443, 274] on button "Call" at bounding box center [451, 275] width 168 height 34
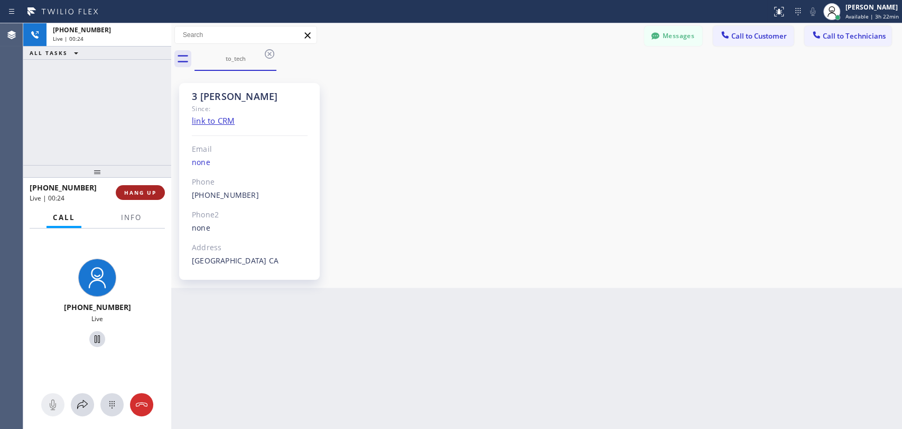
click at [155, 189] on span "HANG UP" at bounding box center [140, 192] width 32 height 7
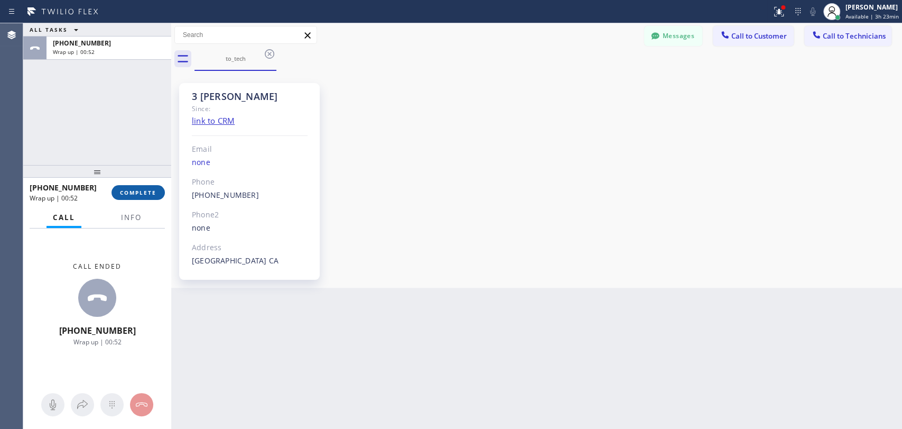
click at [141, 195] on span "COMPLETE" at bounding box center [138, 192] width 36 height 7
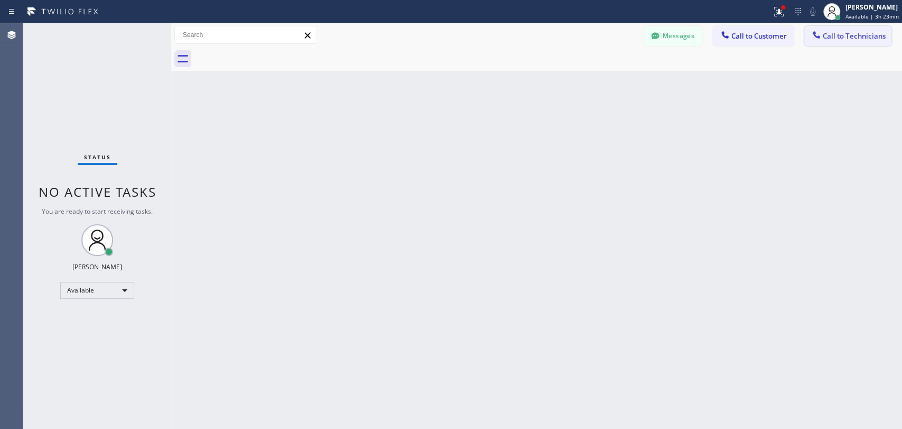
click at [834, 30] on button "Call to Technicians" at bounding box center [848, 36] width 87 height 20
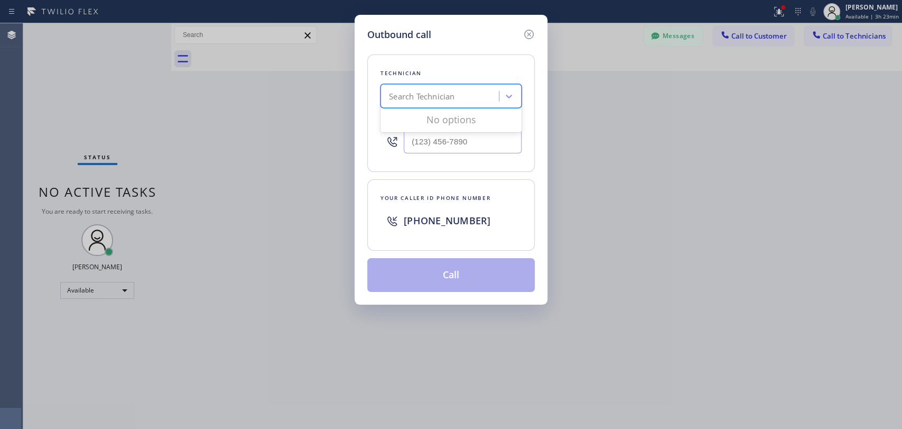
click at [410, 104] on div "Search Technician" at bounding box center [441, 96] width 115 height 19
type input "denis"
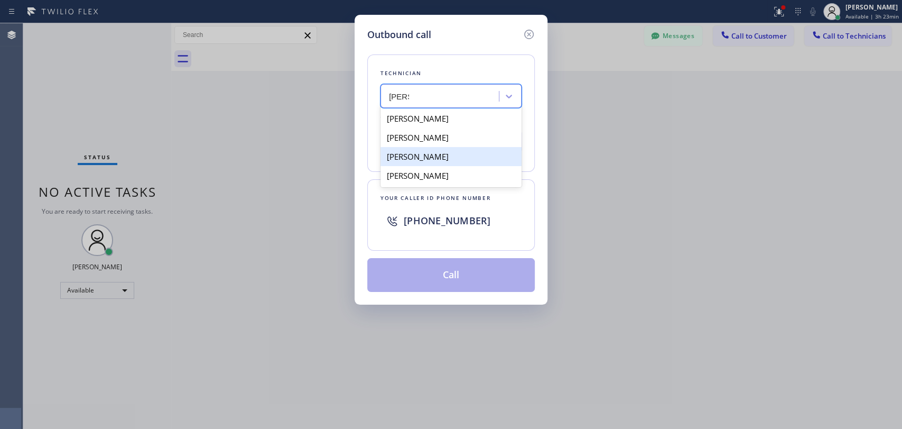
click at [457, 156] on div "Denis Nikolayevich Bolshunov" at bounding box center [451, 156] width 141 height 19
type input "[PHONE_NUMBER]"
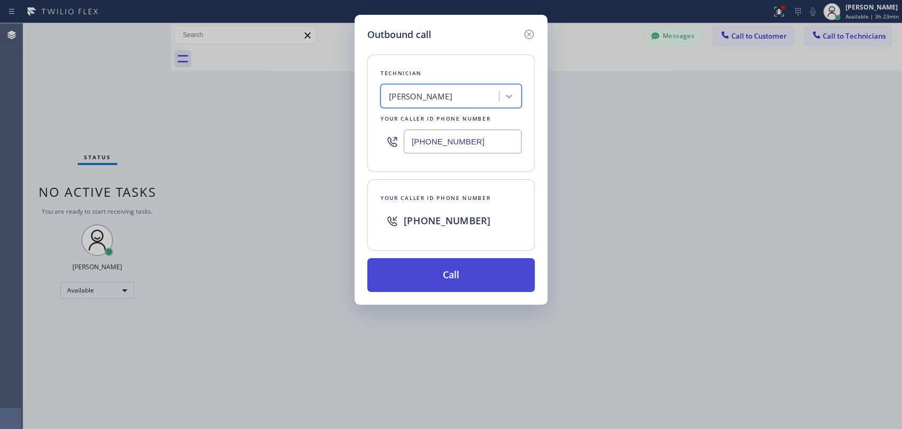
click at [447, 276] on button "Call" at bounding box center [451, 275] width 168 height 34
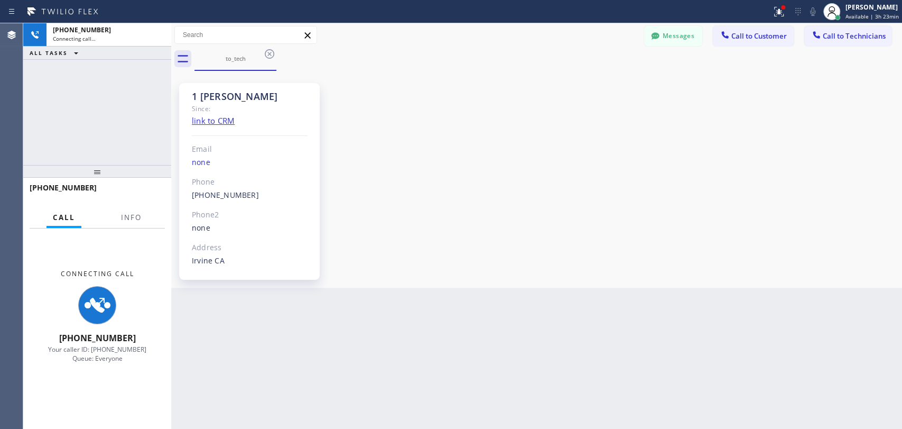
scroll to position [5436, 0]
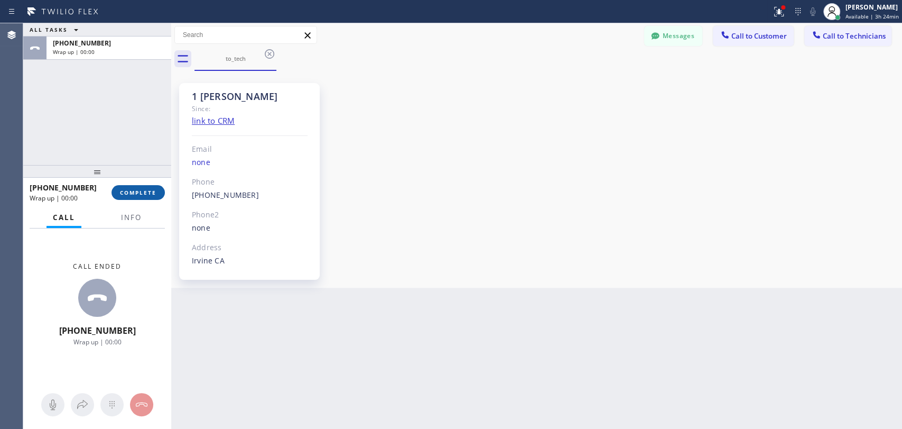
click at [130, 191] on span "COMPLETE" at bounding box center [138, 192] width 36 height 7
